Goal: Task Accomplishment & Management: Manage account settings

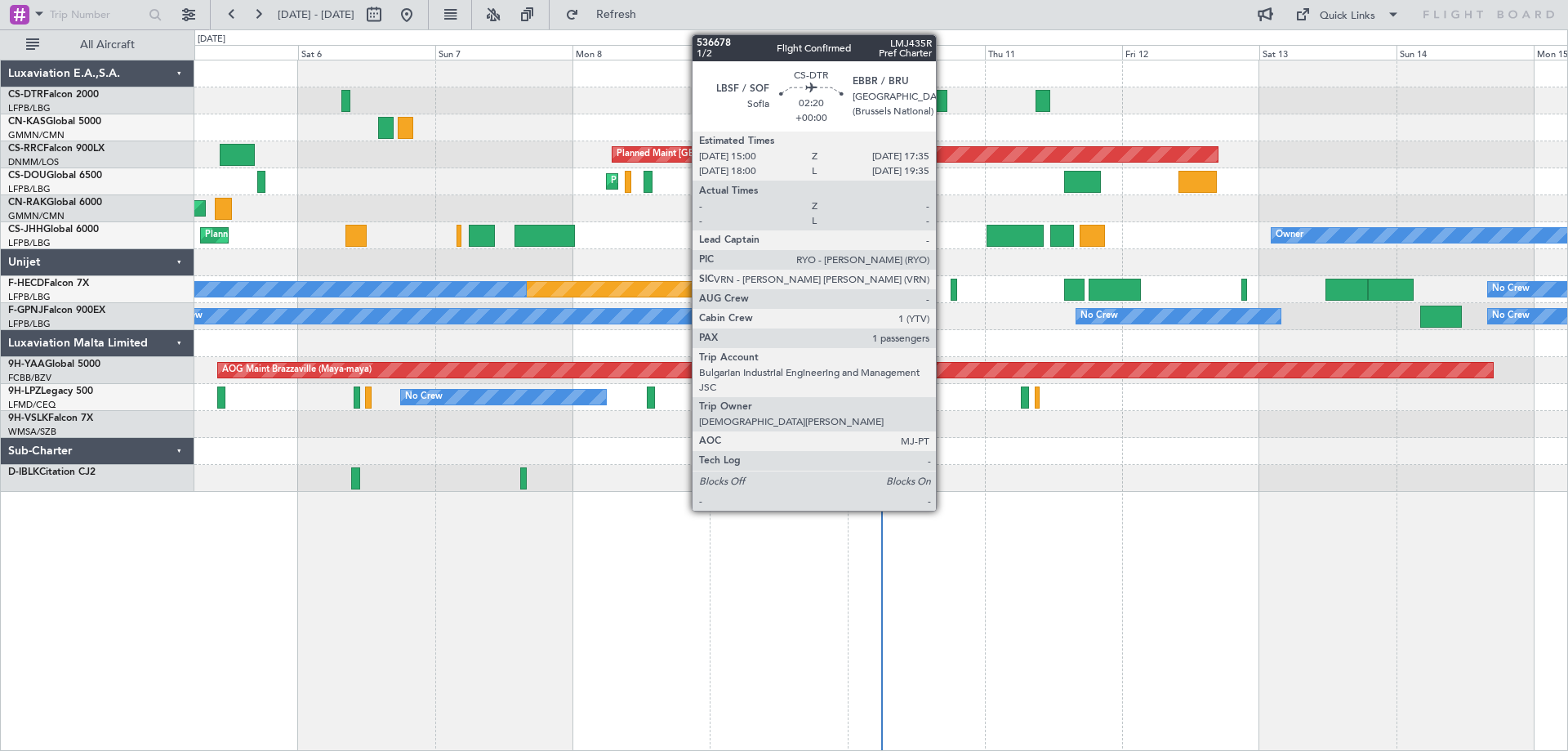
click at [944, 103] on div at bounding box center [941, 100] width 16 height 22
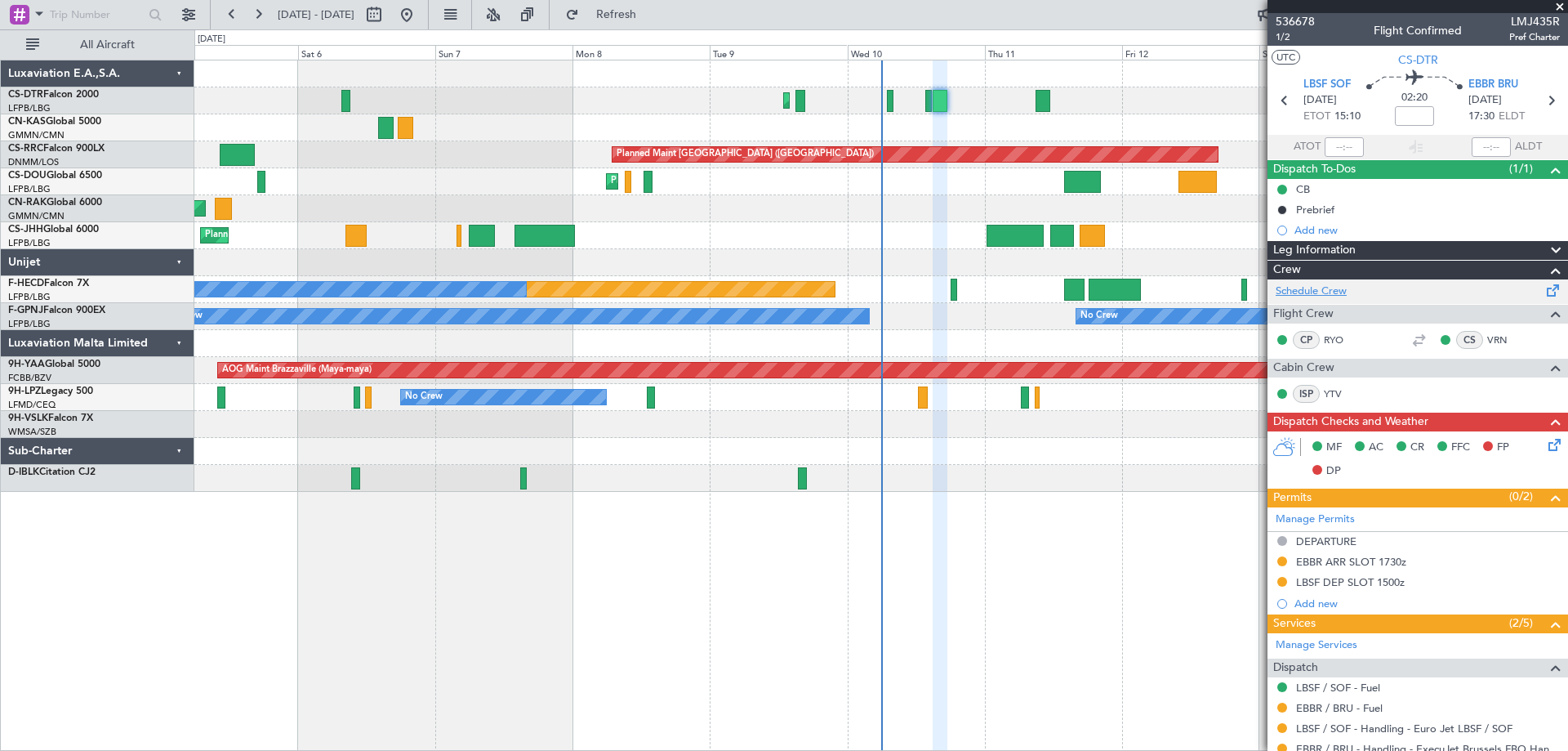
click at [1307, 289] on link "Schedule Crew" at bounding box center [1312, 292] width 71 height 17
click at [1561, 3] on span at bounding box center [1560, 7] width 17 height 15
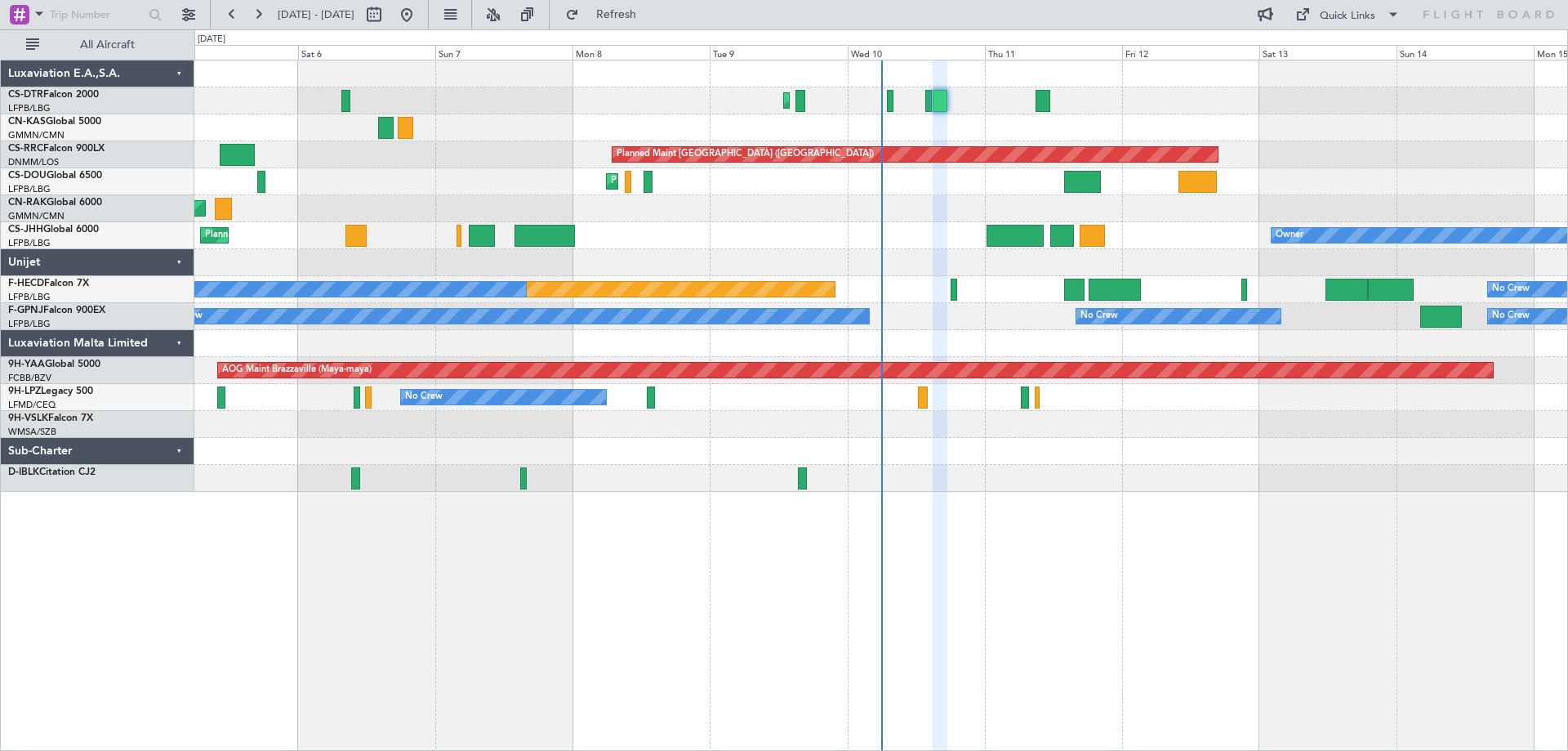
type input "0"
click at [1342, 559] on div "Planned Maint Mugla (Dalaman) Planned Maint Istanbul (Ataturk) Planned Maint So…" at bounding box center [881, 405] width 1374 height 692
